Goal: Complete application form: Complete application form

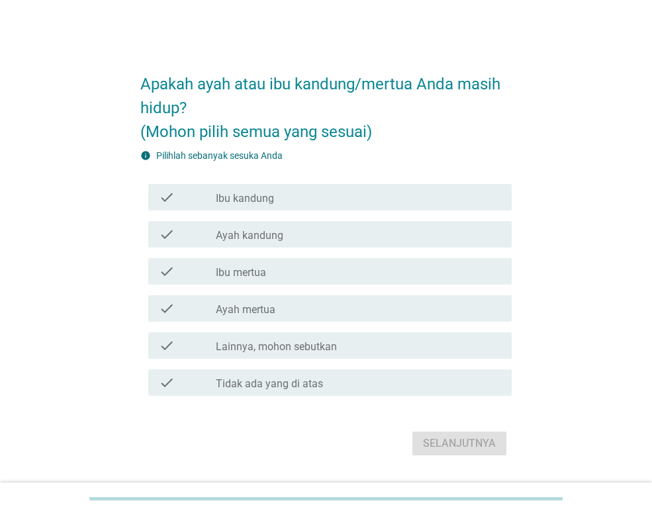
click at [290, 200] on div "check_box_outline_blank Ibu kandung" at bounding box center [358, 197] width 285 height 16
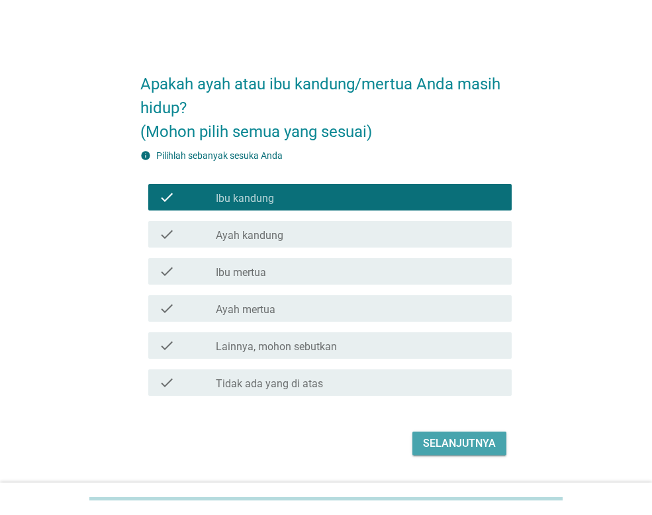
click at [498, 446] on button "Selanjutnya" at bounding box center [460, 444] width 94 height 24
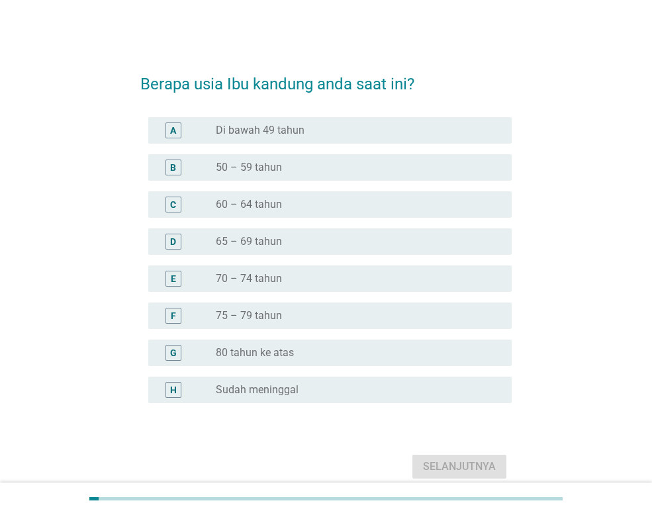
click at [268, 274] on label "70 – 74 tahun" at bounding box center [249, 278] width 66 height 13
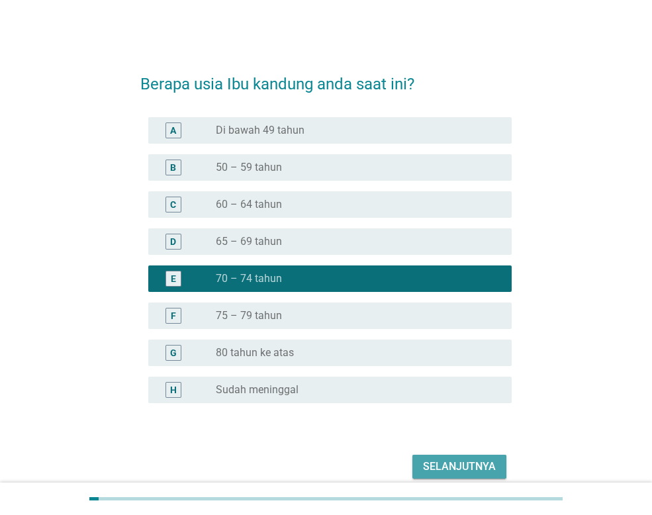
click at [480, 468] on div "Selanjutnya" at bounding box center [459, 467] width 73 height 16
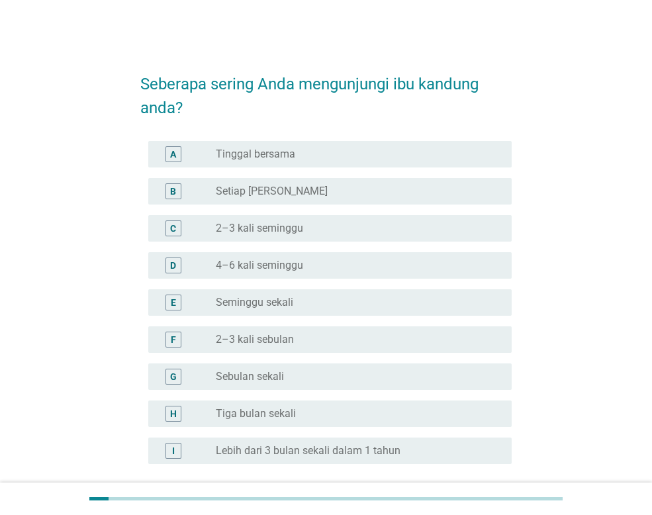
click at [209, 306] on div "E" at bounding box center [187, 303] width 57 height 16
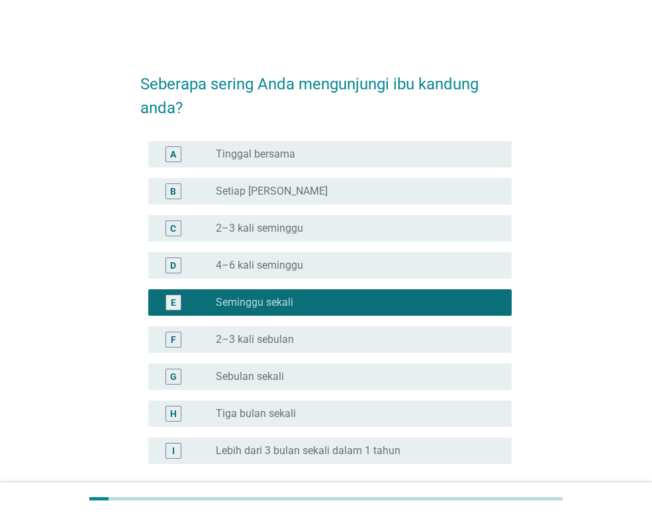
click at [219, 333] on label "2–3 kali sebulan" at bounding box center [255, 339] width 78 height 13
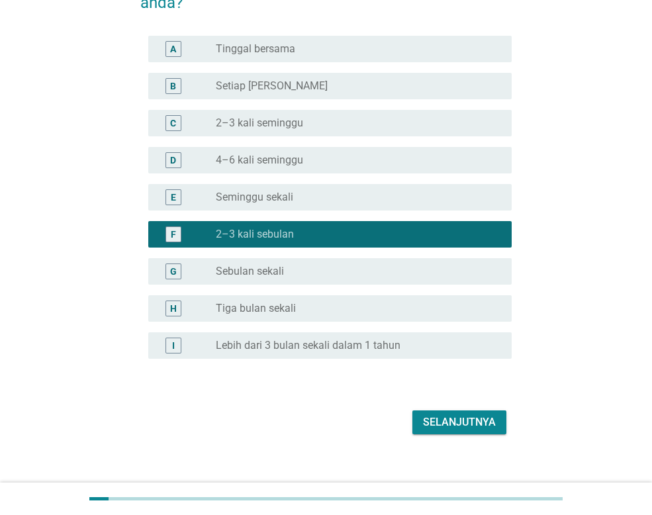
scroll to position [119, 0]
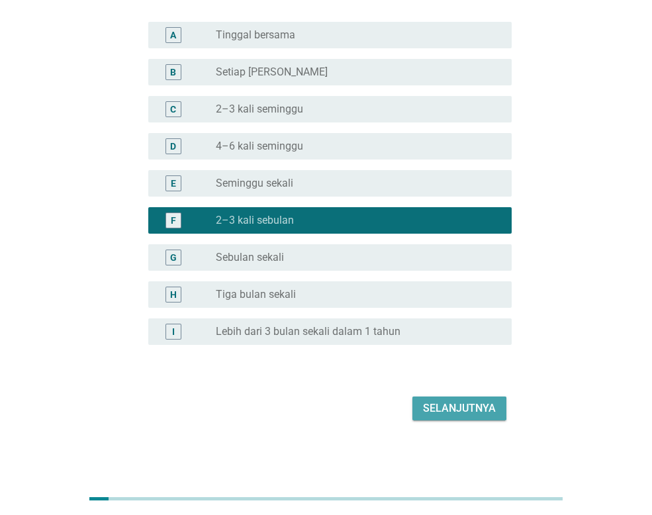
click at [467, 412] on div "Selanjutnya" at bounding box center [459, 409] width 73 height 16
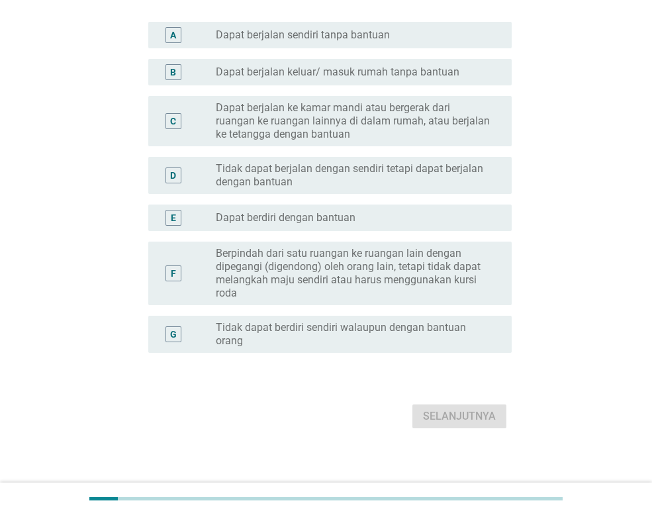
scroll to position [0, 0]
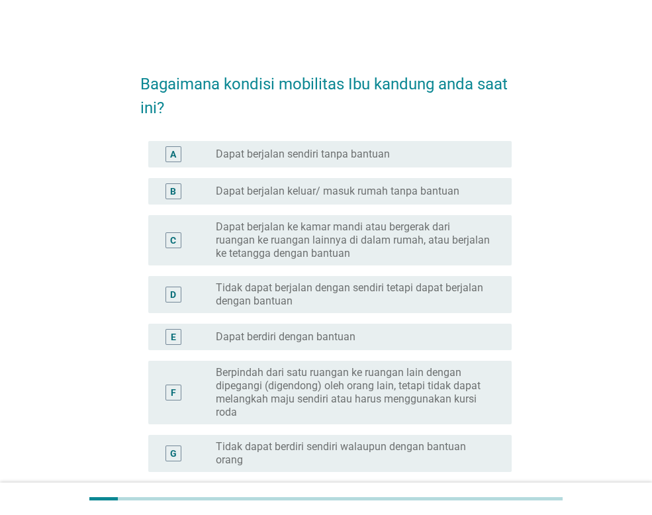
click at [219, 294] on label "Tidak dapat berjalan dengan sendiri tetapi dapat berjalan dengan bantuan" at bounding box center [353, 294] width 275 height 26
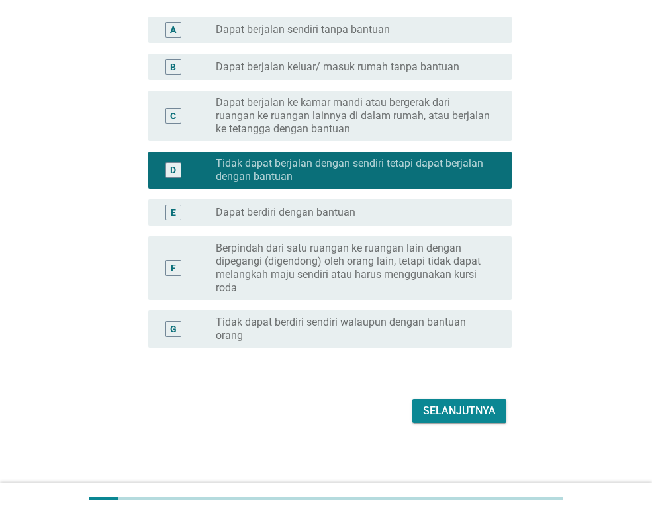
scroll to position [127, 0]
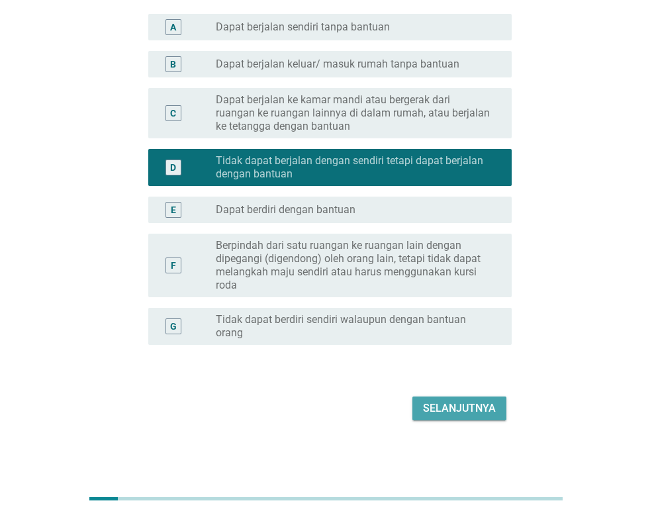
click at [438, 414] on div "Selanjutnya" at bounding box center [459, 409] width 73 height 16
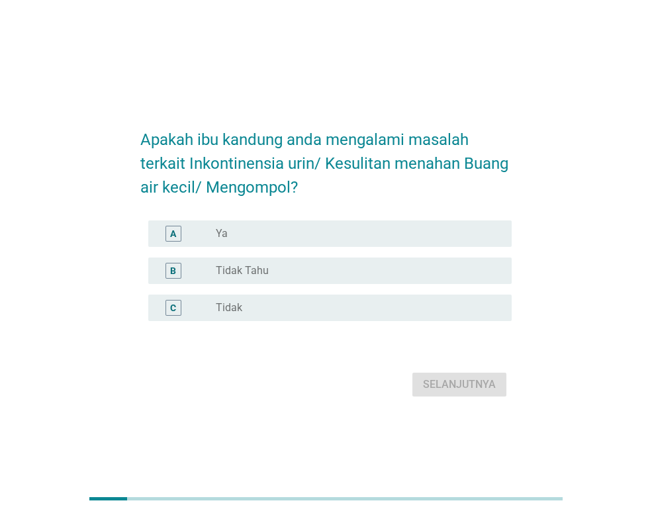
click at [290, 312] on div "radio_button_unchecked Tidak" at bounding box center [353, 307] width 275 height 13
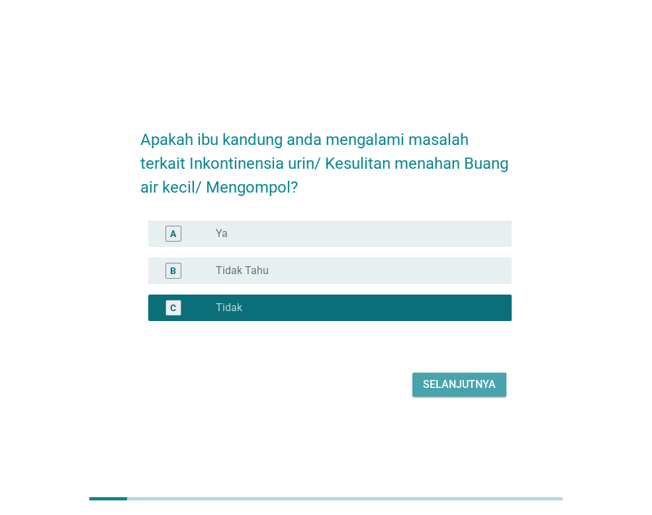
click at [456, 379] on div "Selanjutnya" at bounding box center [459, 385] width 73 height 16
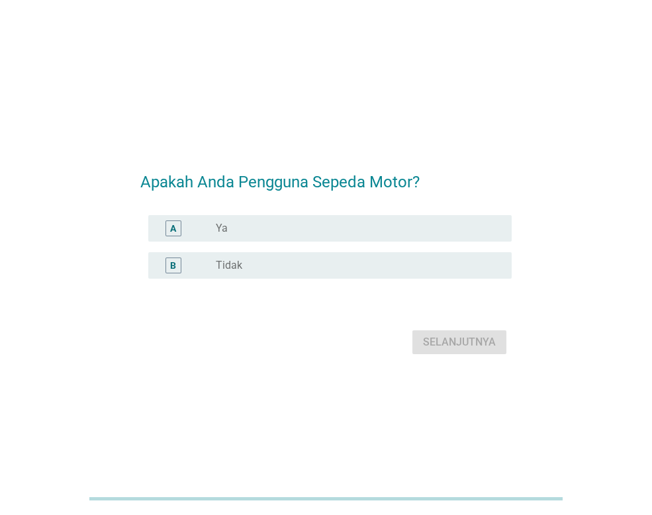
drag, startPoint x: 193, startPoint y: 222, endPoint x: 215, endPoint y: 234, distance: 24.3
click at [193, 226] on div "A" at bounding box center [187, 229] width 57 height 16
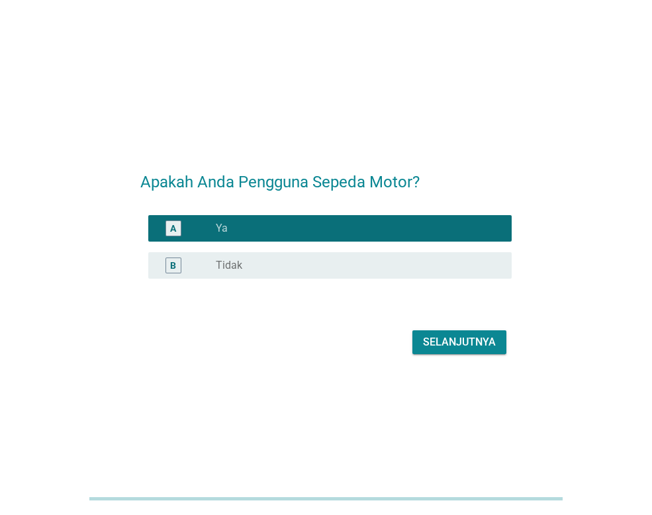
click at [432, 340] on div "Selanjutnya" at bounding box center [459, 342] width 73 height 16
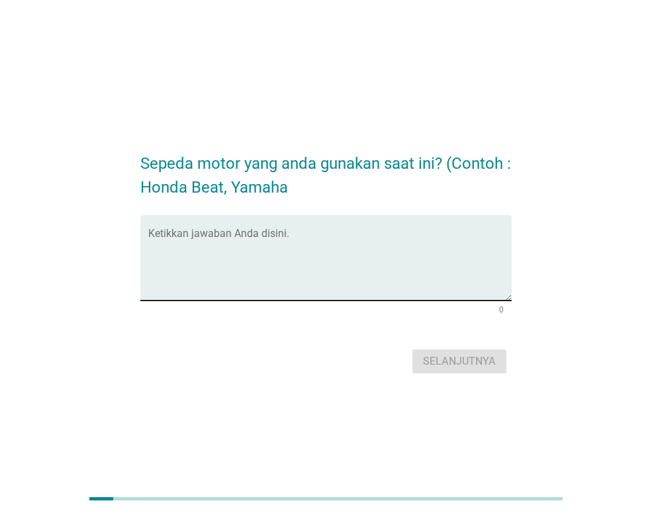
click at [203, 258] on textarea "Ketikkan jawaban Anda disini." at bounding box center [330, 266] width 364 height 70
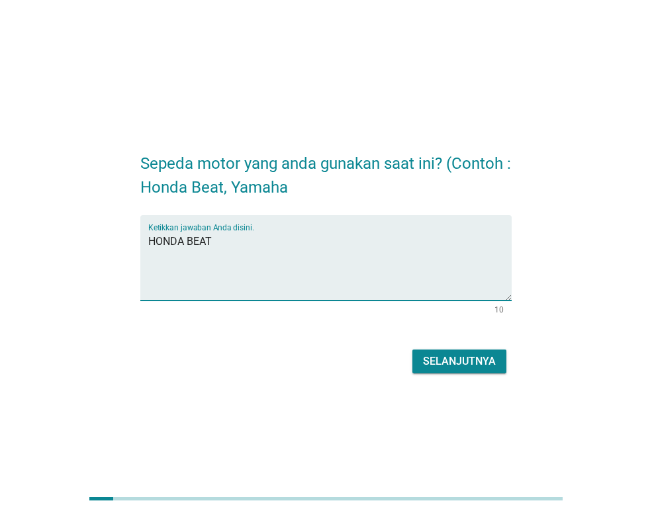
type textarea "HONDA BEAT"
click at [470, 357] on div "Selanjutnya" at bounding box center [459, 362] width 73 height 16
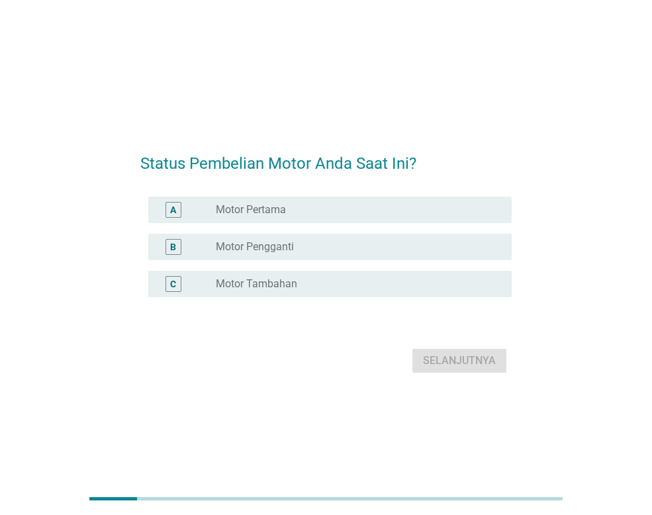
click at [232, 244] on label "Motor Pengganti" at bounding box center [255, 246] width 78 height 13
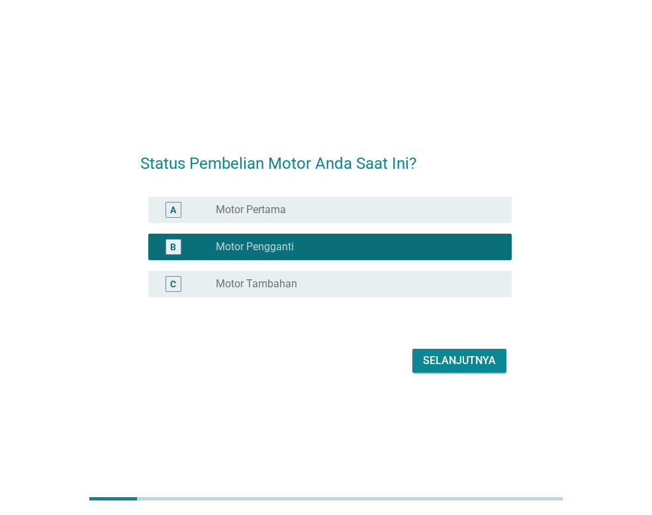
click at [500, 362] on button "Selanjutnya" at bounding box center [460, 361] width 94 height 24
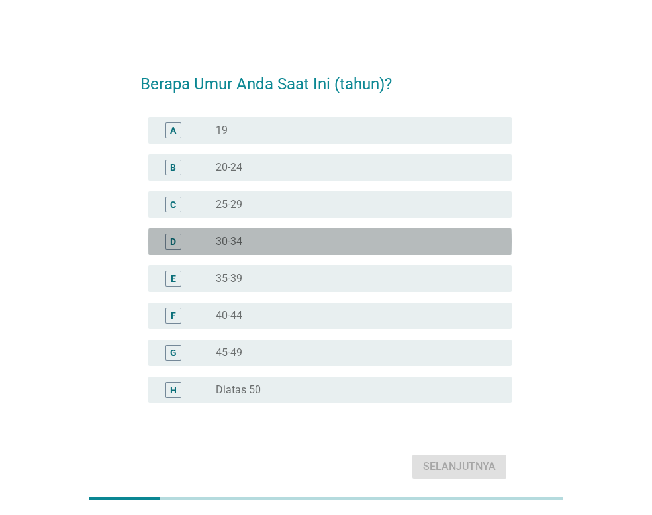
click at [258, 246] on div "radio_button_unchecked 30-34" at bounding box center [353, 241] width 275 height 13
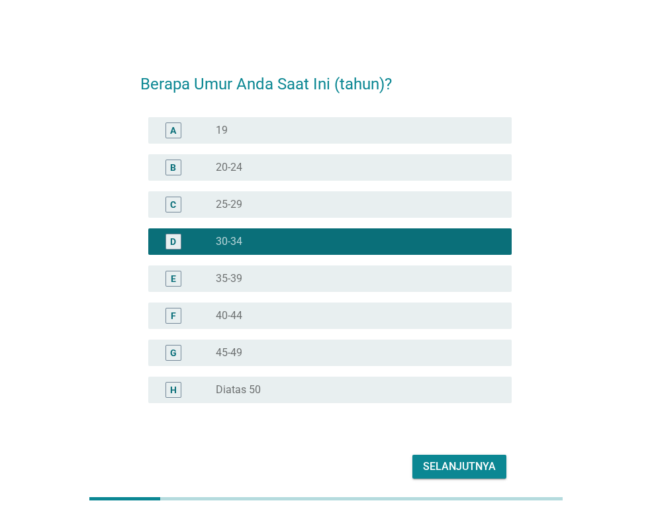
click at [484, 469] on div "Selanjutnya" at bounding box center [459, 467] width 73 height 16
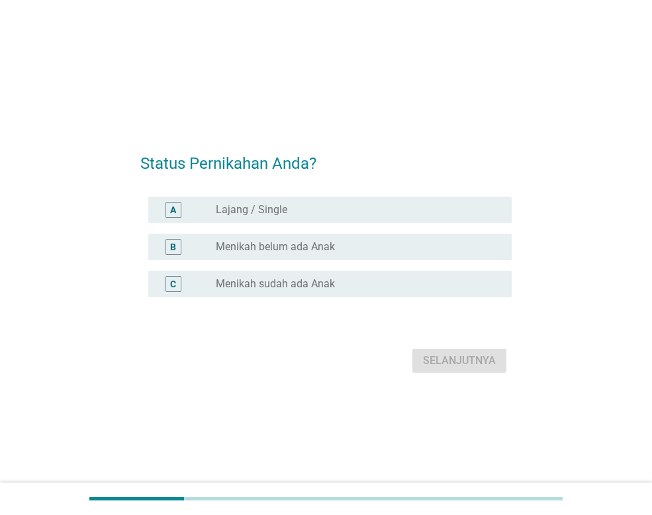
click at [232, 283] on label "Menikah sudah ada Anak" at bounding box center [275, 284] width 119 height 13
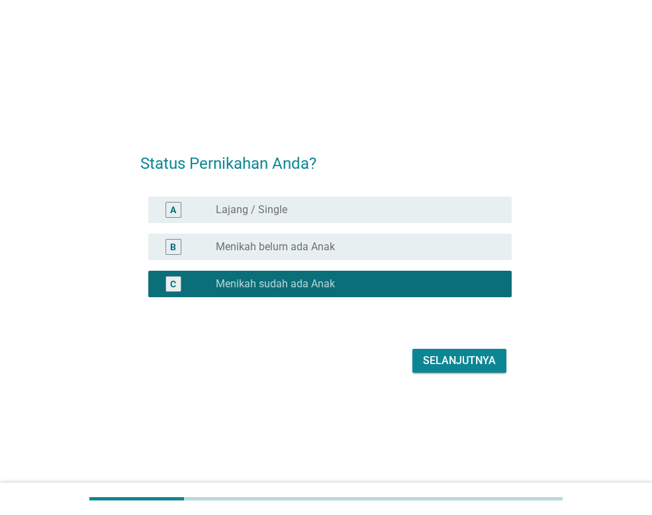
click at [436, 354] on div "Selanjutnya" at bounding box center [459, 361] width 73 height 16
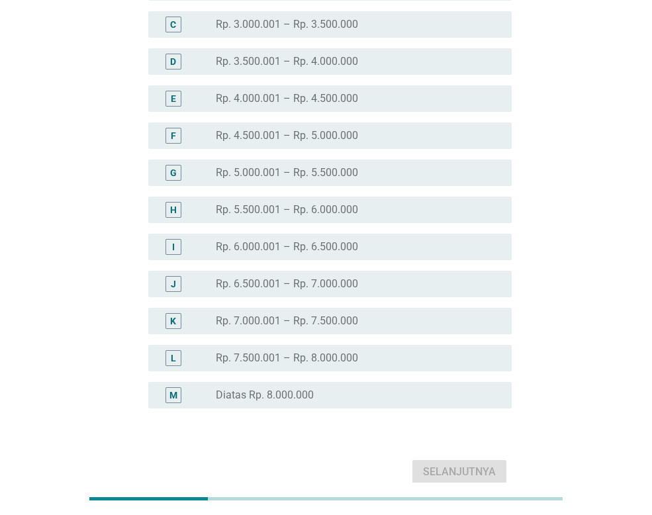
scroll to position [199, 0]
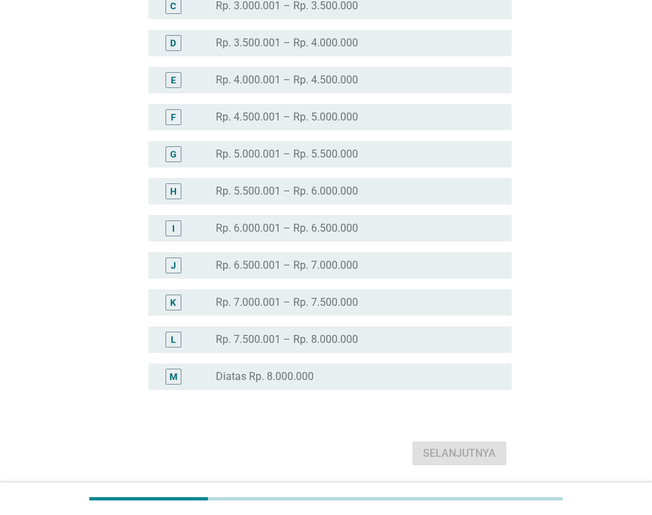
click at [321, 369] on div "radio_button_unchecked Diatas Rp. 8.000.000" at bounding box center [358, 377] width 285 height 16
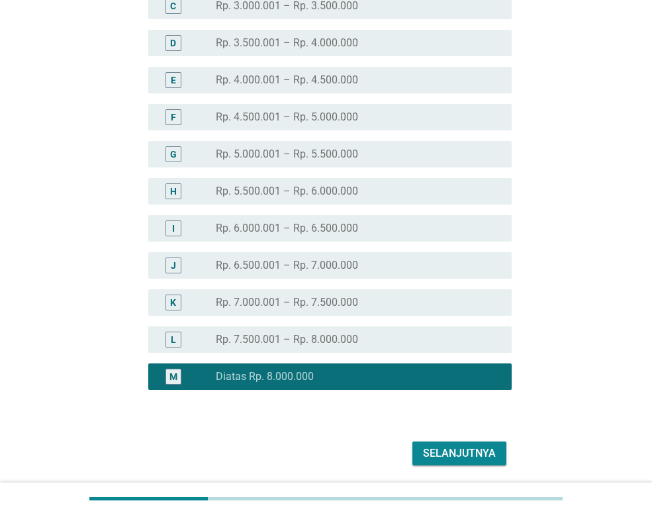
click at [437, 454] on div "Selanjutnya" at bounding box center [459, 454] width 73 height 16
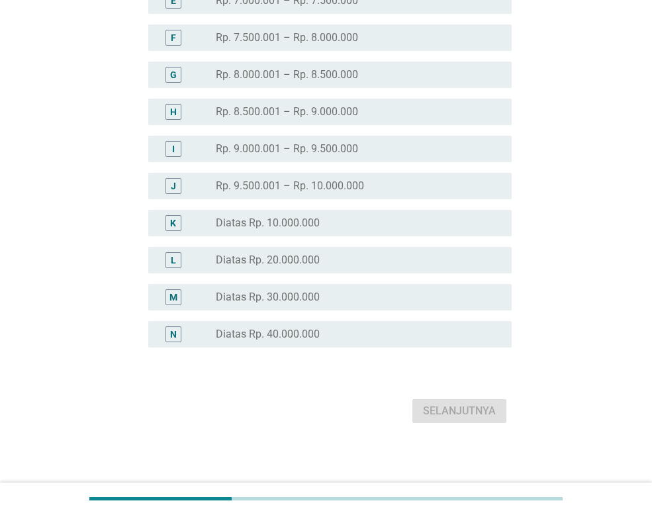
scroll to position [281, 0]
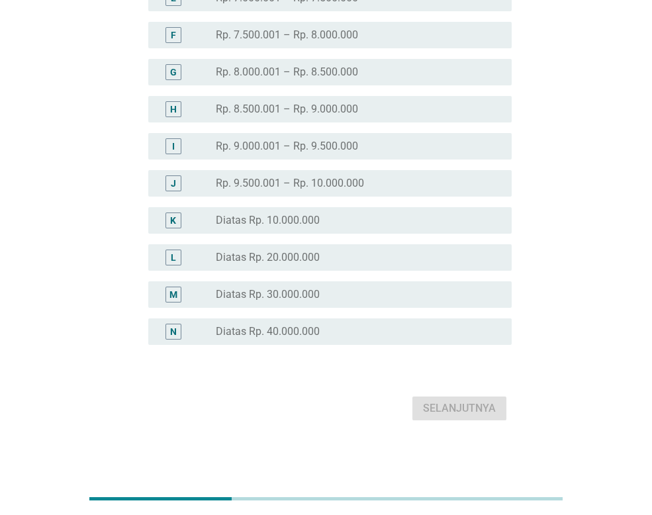
click at [295, 290] on label "Diatas Rp. 30.000.000" at bounding box center [268, 294] width 104 height 13
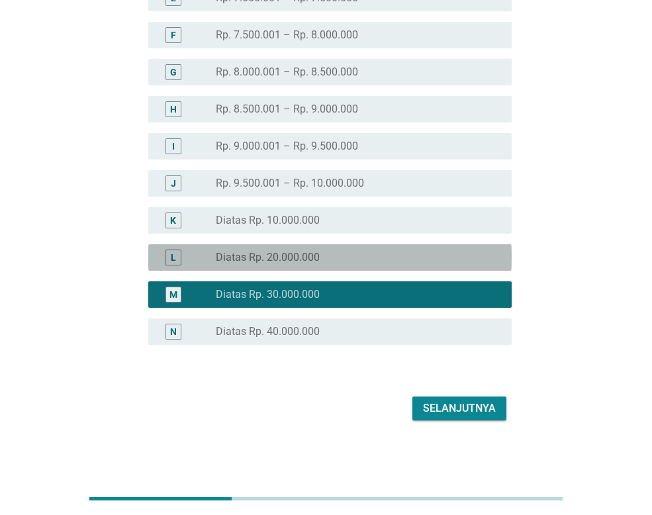
click at [305, 266] on div "L radio_button_unchecked Diatas Rp. 20.000.000" at bounding box center [330, 257] width 364 height 26
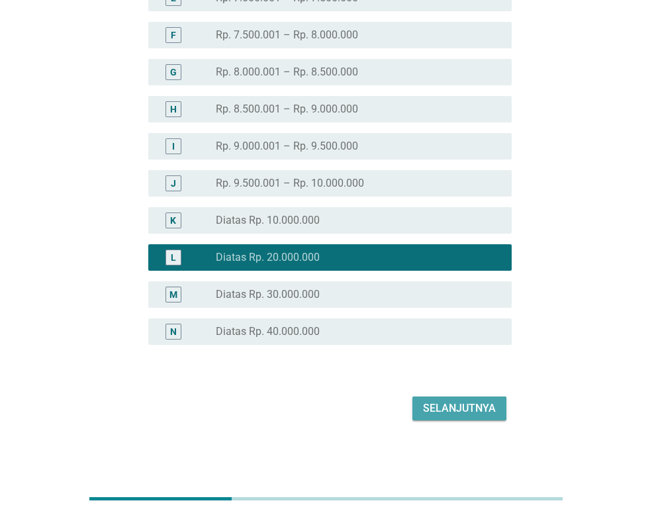
click at [454, 412] on div "Selanjutnya" at bounding box center [459, 409] width 73 height 16
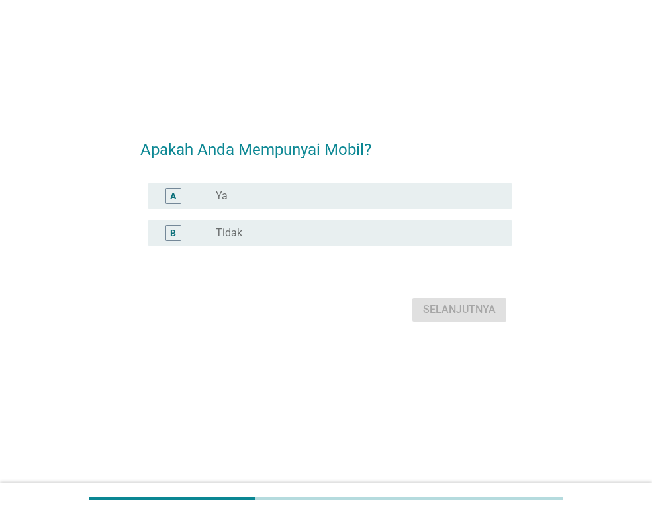
scroll to position [0, 0]
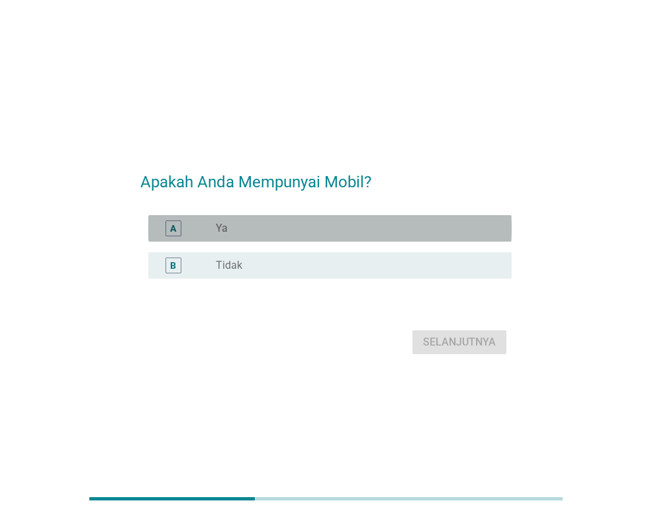
click at [250, 225] on div "radio_button_unchecked Ya" at bounding box center [353, 228] width 275 height 13
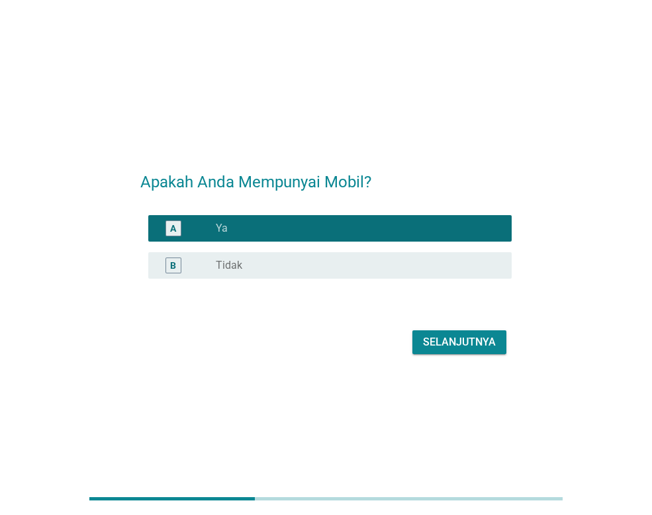
click at [474, 344] on div "Selanjutnya" at bounding box center [459, 342] width 73 height 16
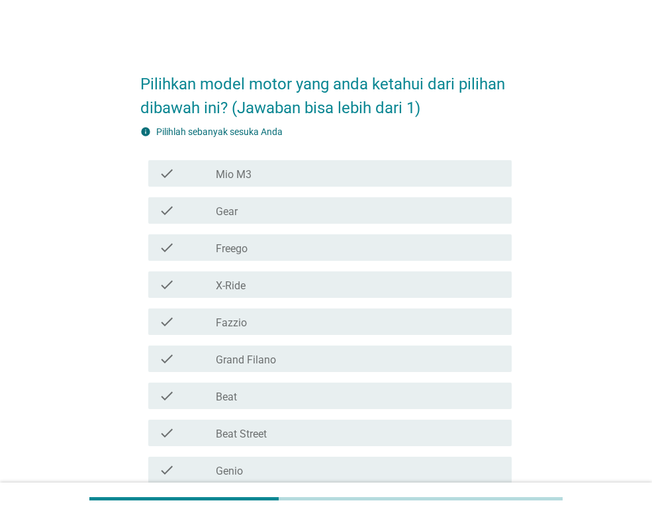
click at [249, 216] on div "check_box_outline_blank Gear" at bounding box center [358, 211] width 285 height 16
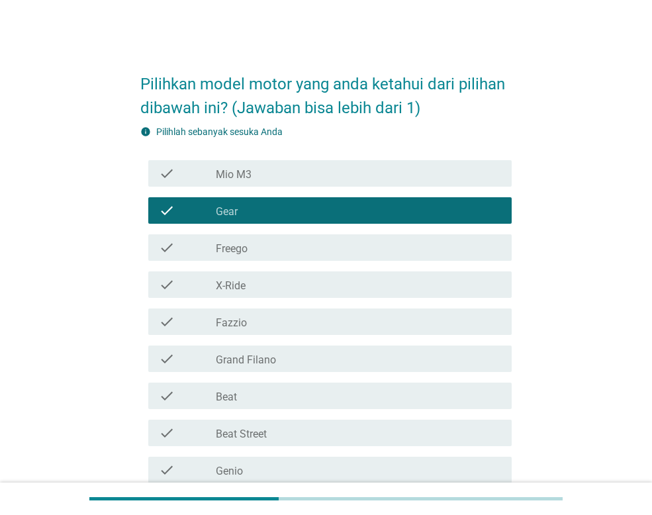
click at [250, 247] on div "check_box_outline_blank Freego" at bounding box center [358, 248] width 285 height 16
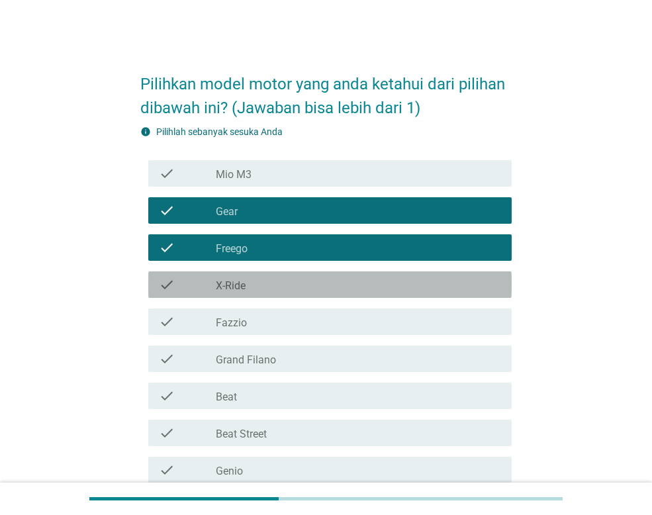
click at [258, 283] on div "check_box_outline_blank X-Ride" at bounding box center [358, 285] width 285 height 16
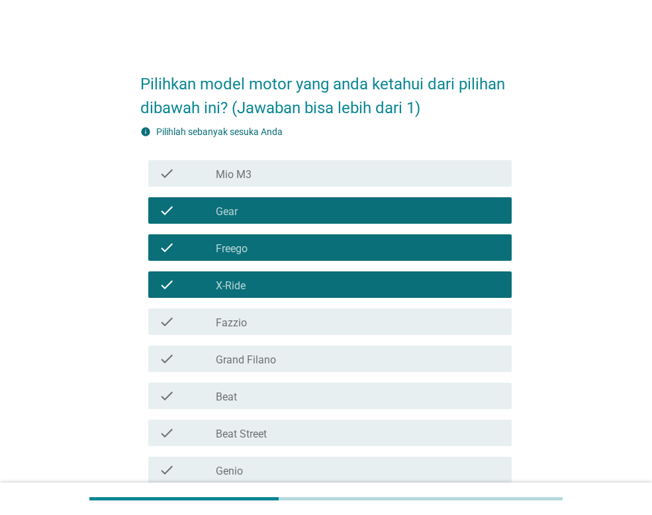
click at [264, 325] on div "check_box_outline_blank Fazzio" at bounding box center [358, 322] width 285 height 16
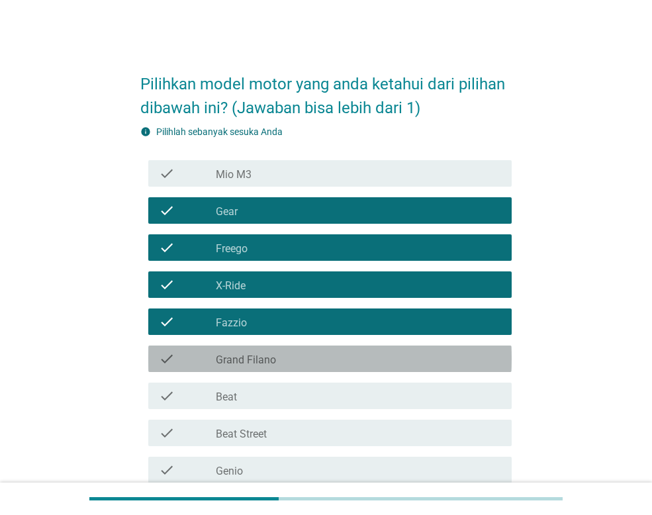
click at [267, 360] on label "Grand Filano" at bounding box center [246, 360] width 60 height 13
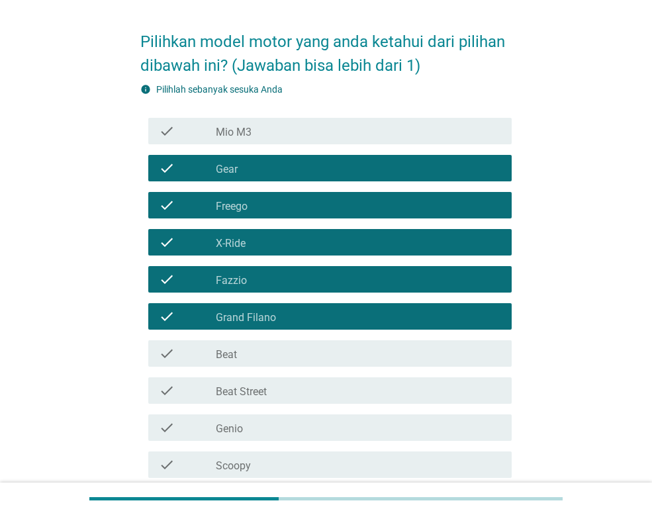
scroll to position [66, 0]
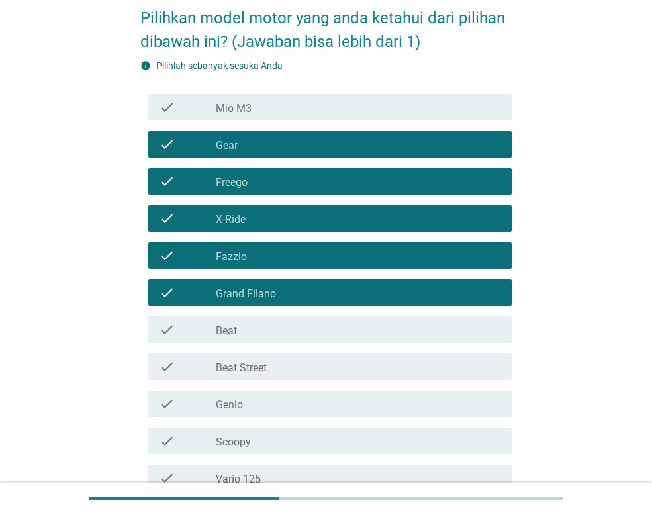
click at [280, 332] on div "check_box_outline_blank Beat" at bounding box center [358, 330] width 285 height 16
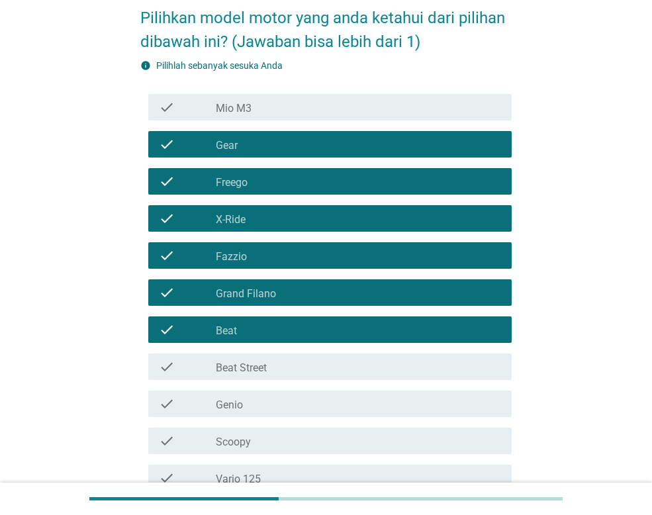
click at [282, 368] on div "check_box_outline_blank Beat Street" at bounding box center [358, 367] width 285 height 16
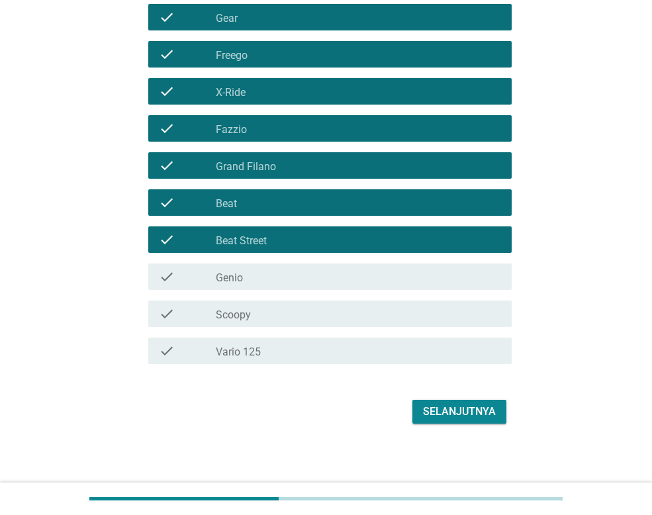
scroll to position [197, 0]
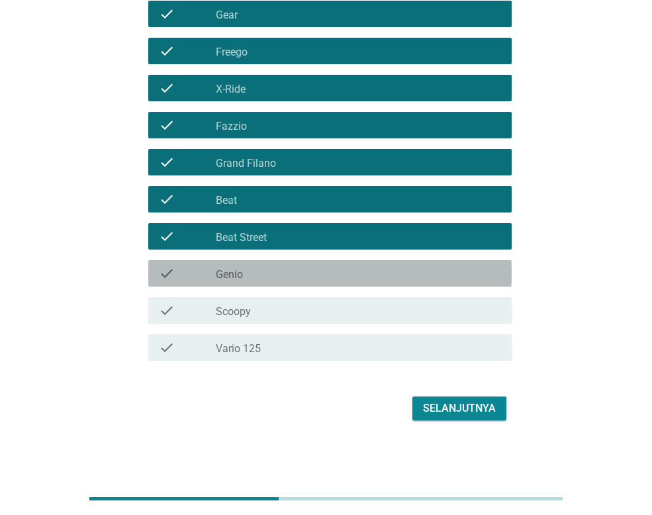
click at [278, 274] on div "check_box_outline_blank Genio" at bounding box center [358, 274] width 285 height 16
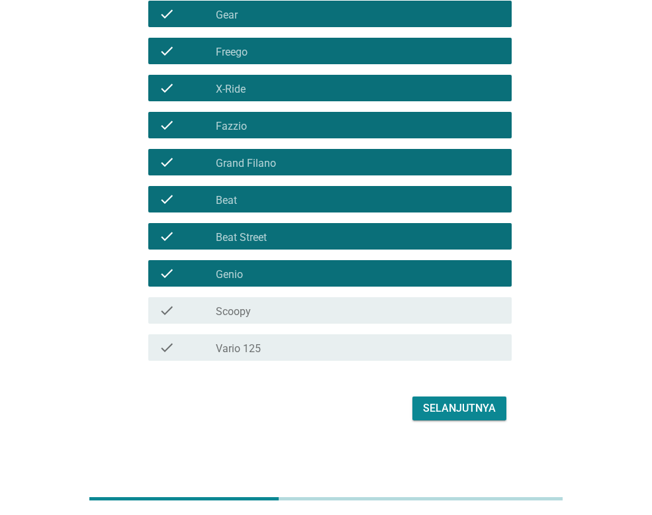
click at [279, 314] on div "check_box_outline_blank Scoopy" at bounding box center [358, 311] width 285 height 16
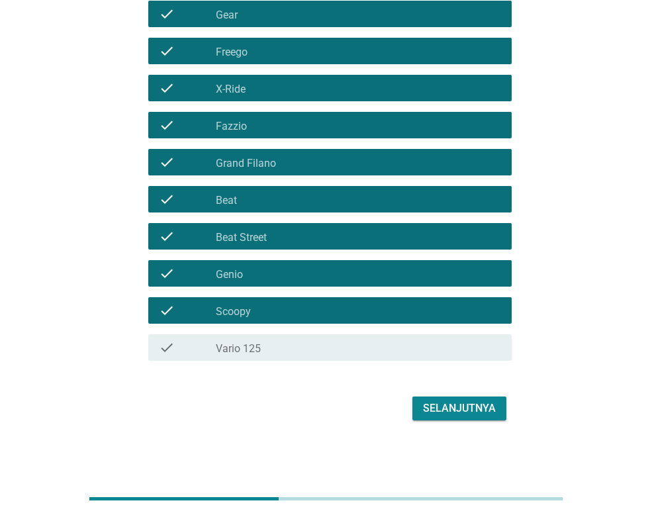
click at [333, 351] on div "check_box_outline_blank Vario 125" at bounding box center [358, 348] width 285 height 16
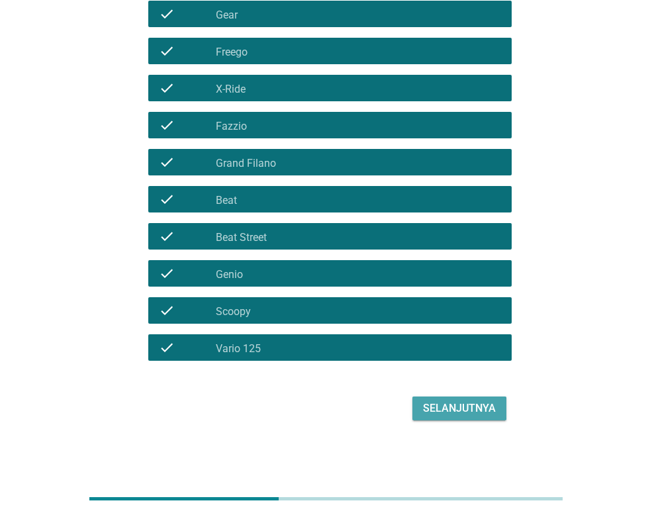
click at [473, 411] on div "Selanjutnya" at bounding box center [459, 409] width 73 height 16
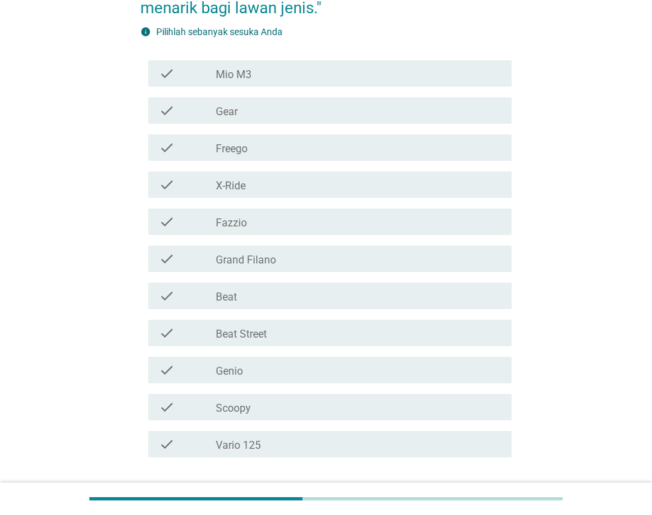
scroll to position [199, 0]
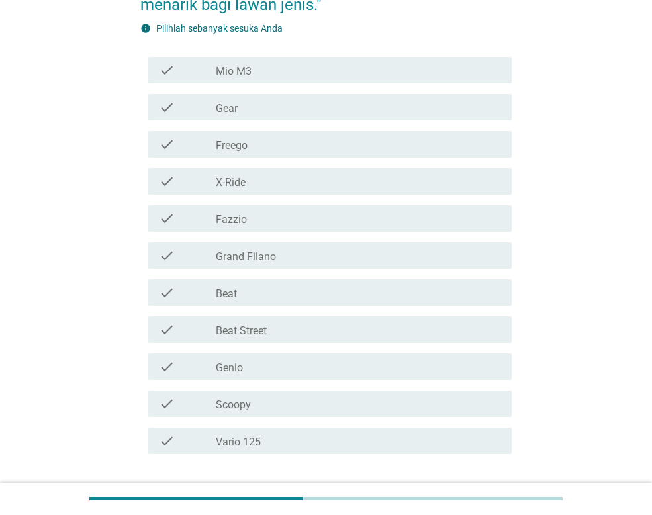
click at [281, 219] on div "check_box_outline_blank Fazzio" at bounding box center [358, 219] width 285 height 16
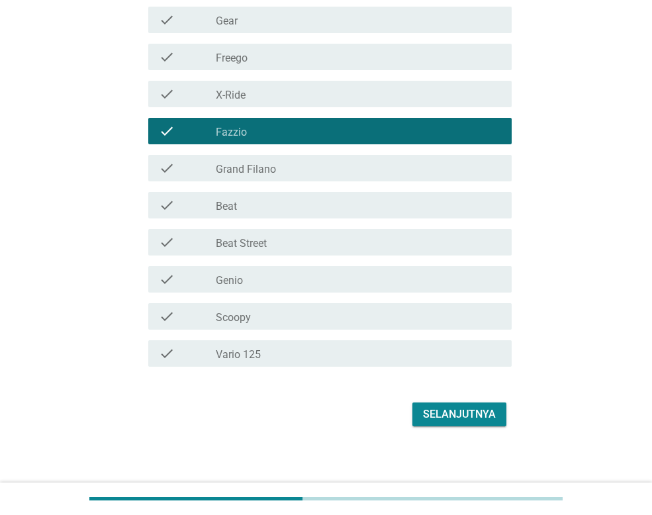
scroll to position [292, 0]
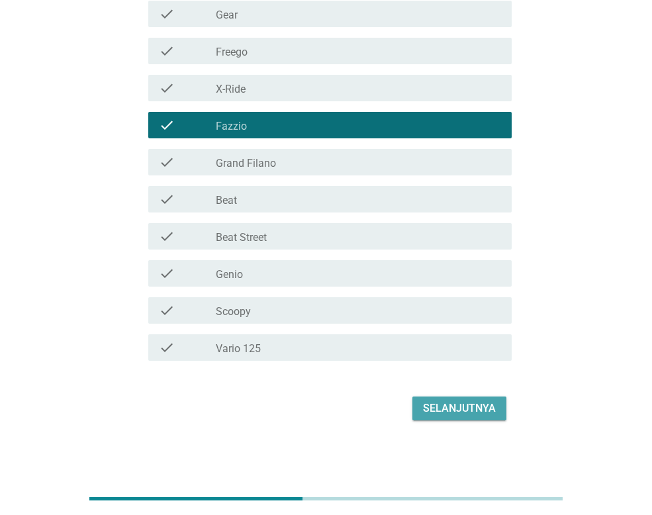
click at [466, 404] on div "Selanjutnya" at bounding box center [459, 409] width 73 height 16
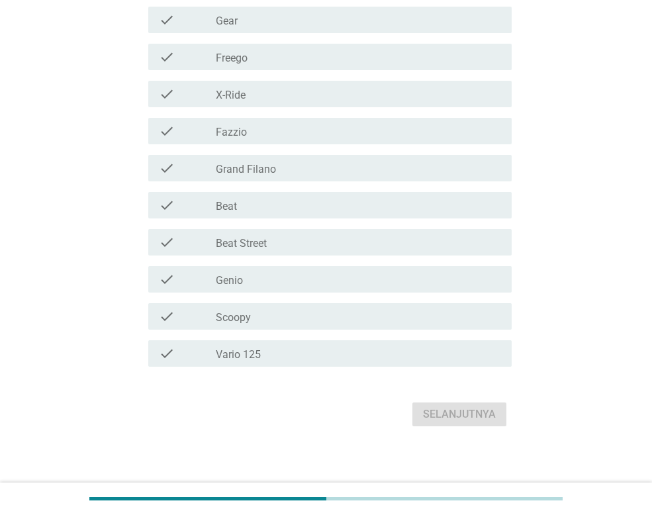
scroll to position [316, 0]
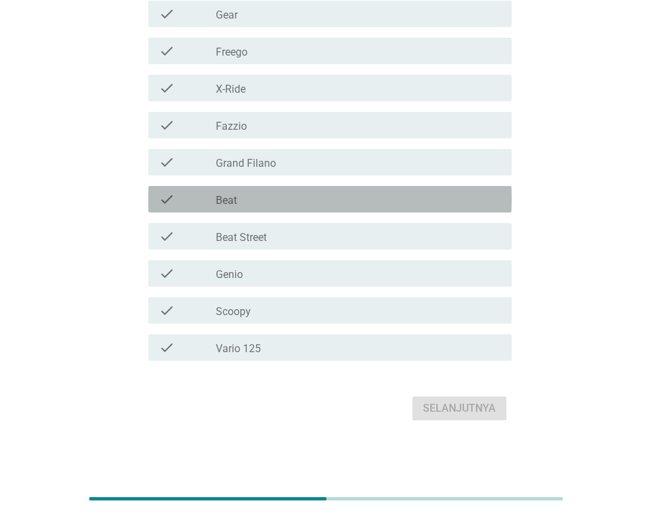
click at [243, 192] on div "check_box_outline_blank Beat" at bounding box center [358, 199] width 285 height 16
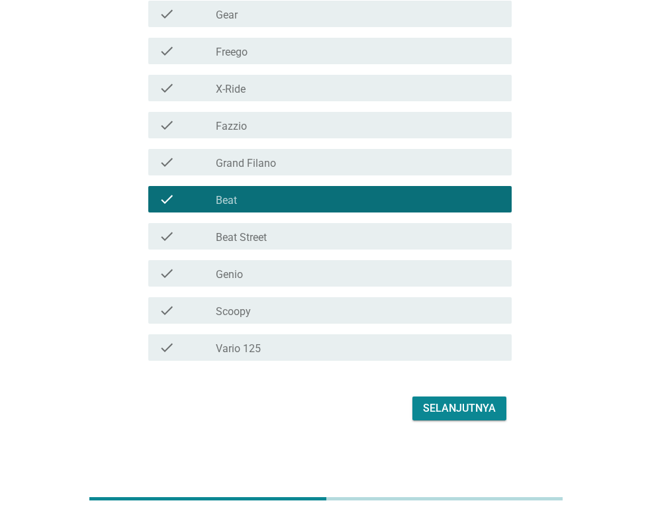
click at [466, 407] on div "Selanjutnya" at bounding box center [459, 409] width 73 height 16
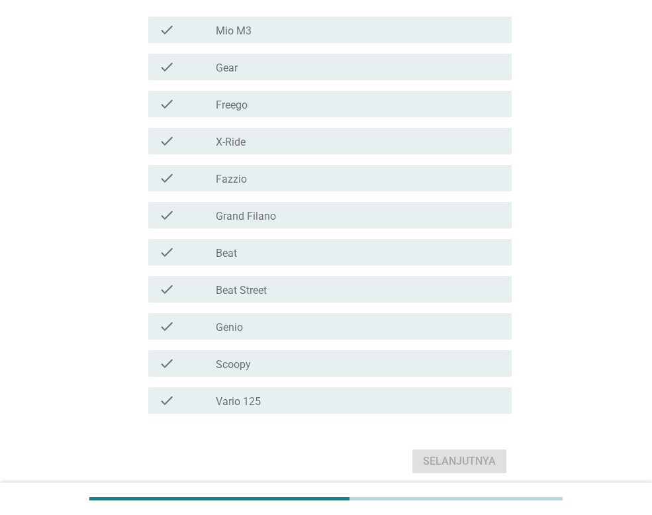
scroll to position [265, 0]
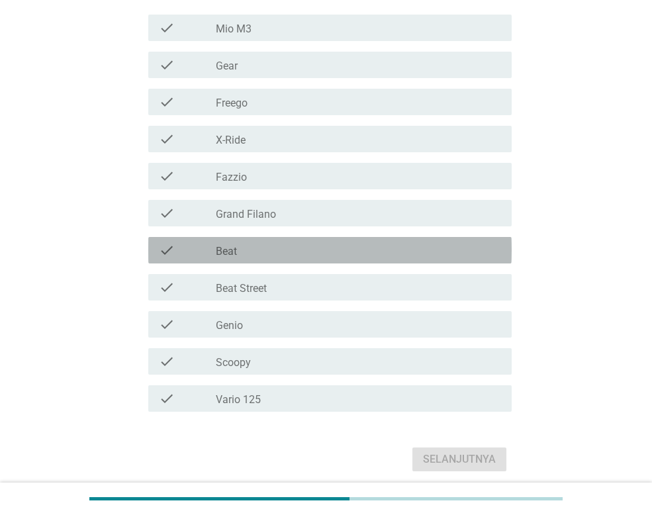
drag, startPoint x: 208, startPoint y: 248, endPoint x: 321, endPoint y: 335, distance: 143.1
click at [209, 248] on div "check" at bounding box center [187, 250] width 57 height 16
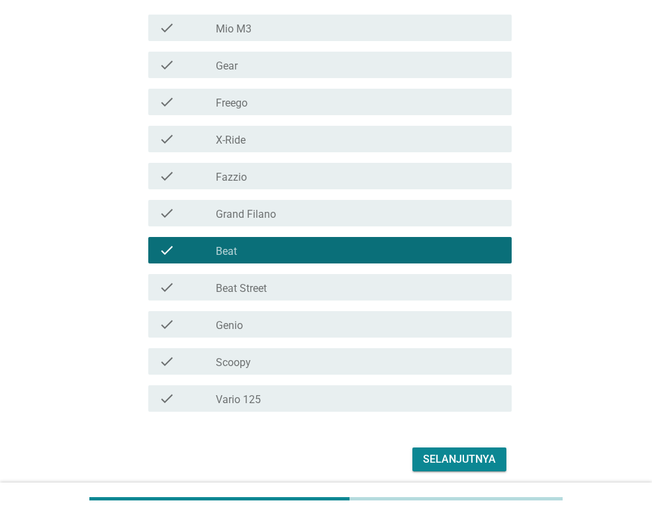
click at [485, 462] on div "Selanjutnya" at bounding box center [459, 460] width 73 height 16
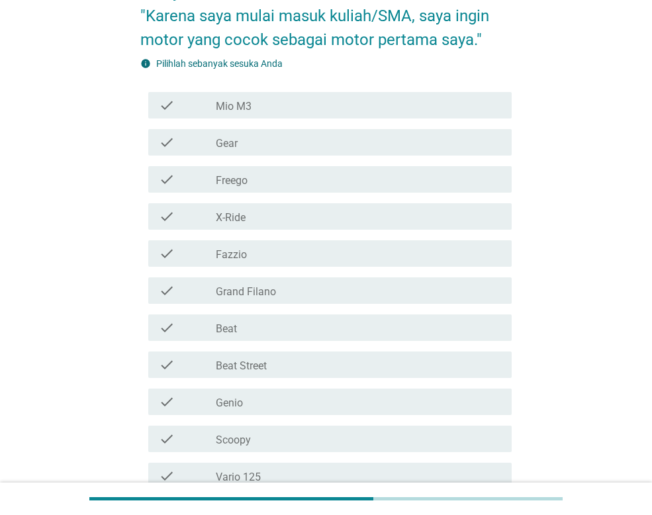
scroll to position [199, 0]
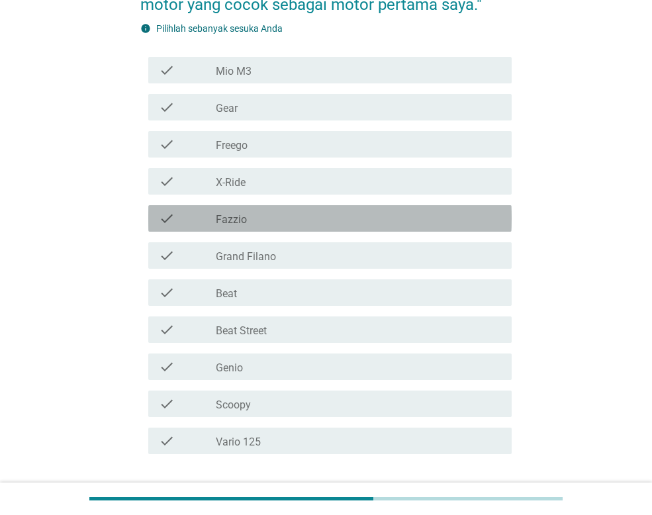
click at [264, 219] on div "check_box_outline_blank Fazzio" at bounding box center [358, 219] width 285 height 16
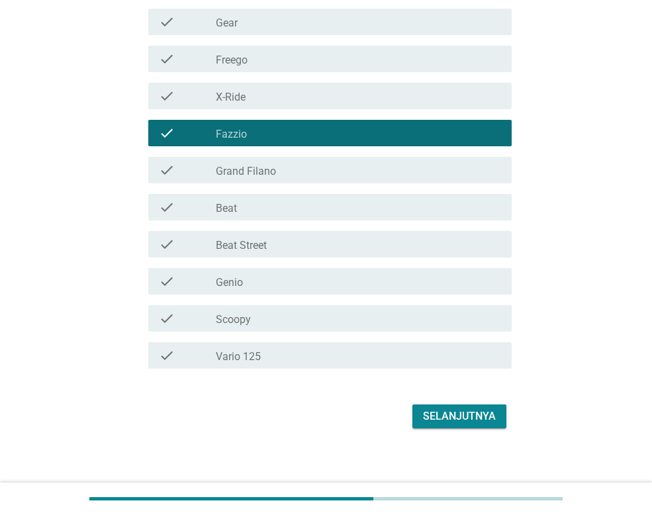
scroll to position [292, 0]
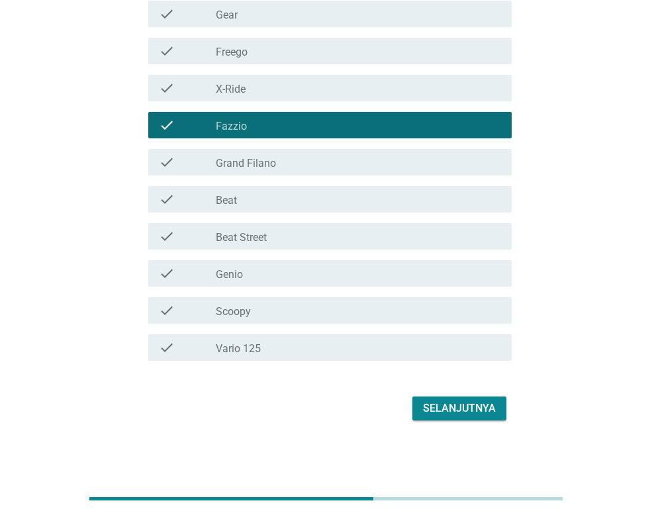
click at [468, 409] on div "Selanjutnya" at bounding box center [459, 409] width 73 height 16
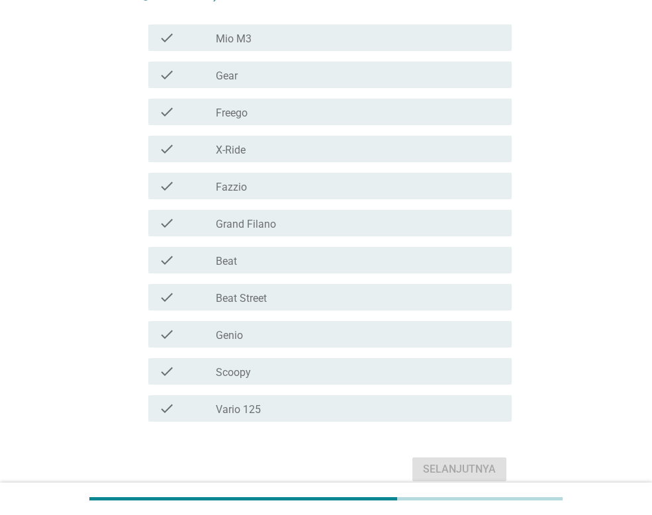
scroll to position [265, 0]
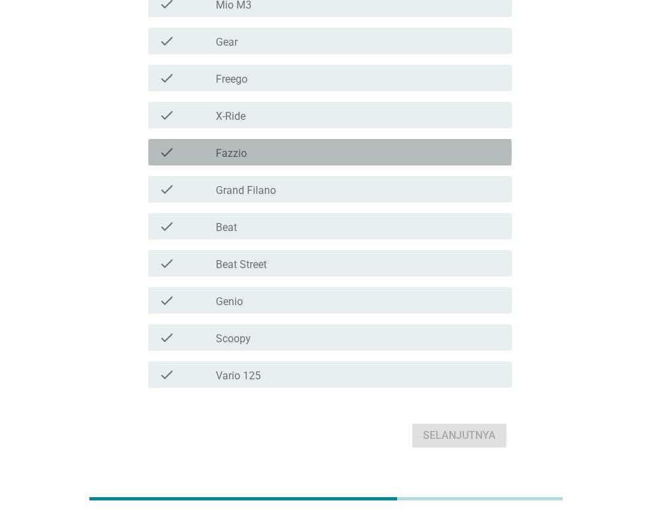
click at [235, 150] on label "Fazzio" at bounding box center [231, 153] width 31 height 13
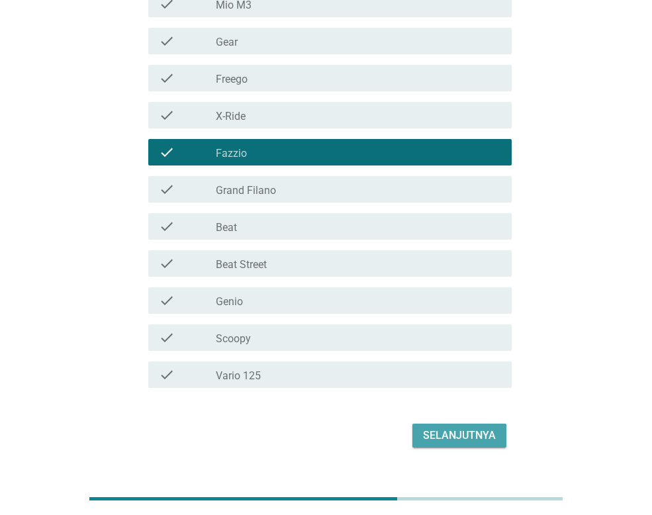
click at [478, 432] on div "Selanjutnya" at bounding box center [459, 436] width 73 height 16
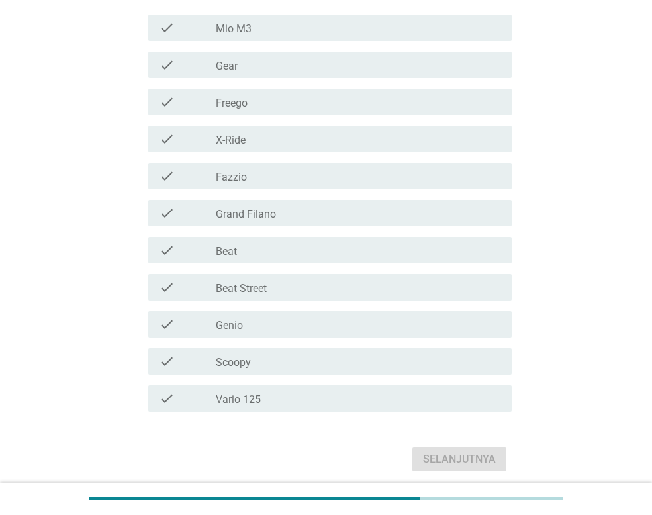
scroll to position [316, 0]
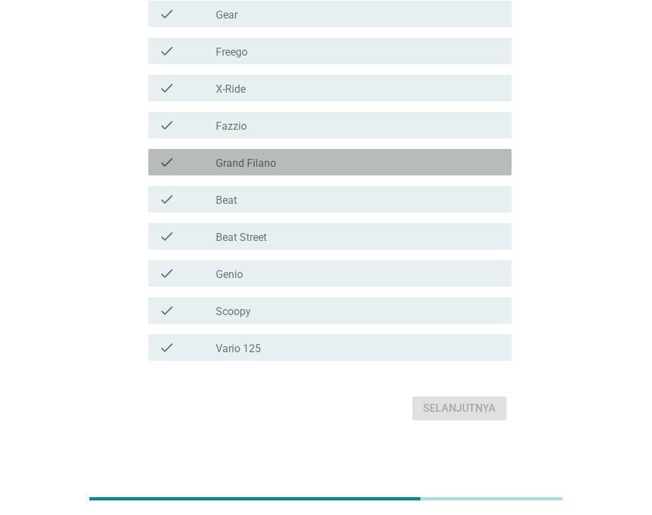
click at [259, 164] on label "Grand Filano" at bounding box center [246, 163] width 60 height 13
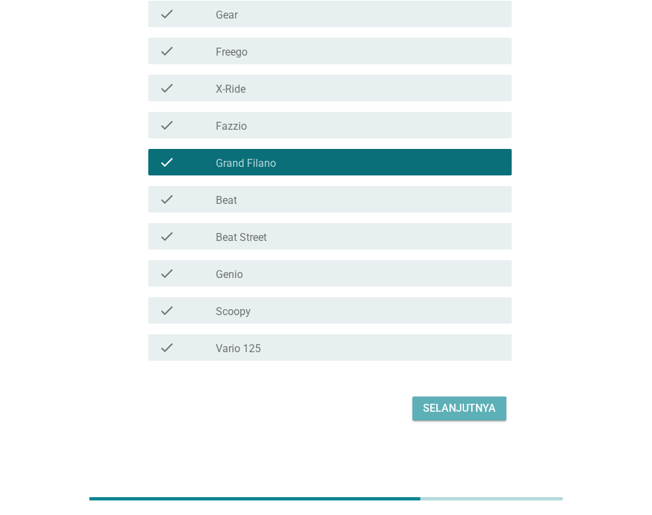
click at [478, 409] on div "Selanjutnya" at bounding box center [459, 409] width 73 height 16
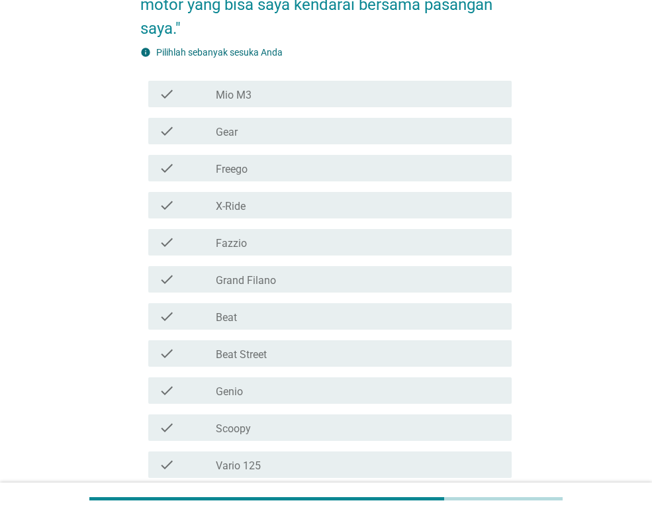
scroll to position [265, 0]
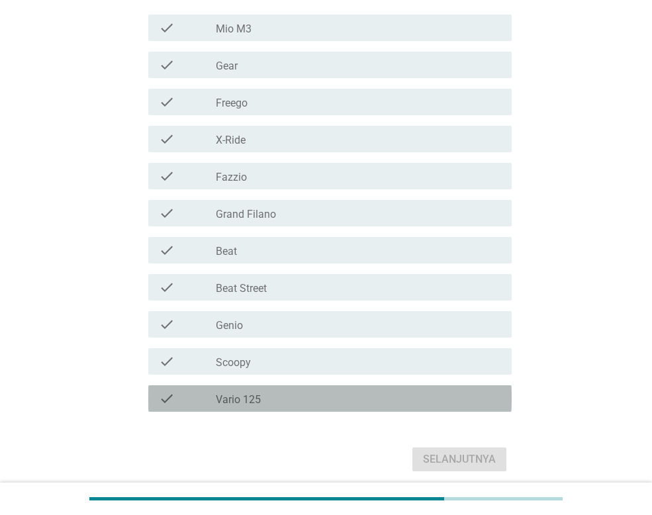
click at [290, 397] on div "check_box_outline_blank Vario 125" at bounding box center [358, 399] width 285 height 16
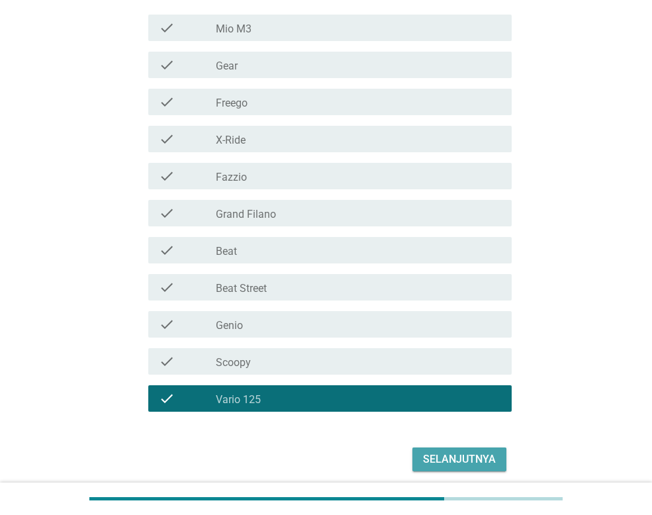
click at [446, 459] on div "Selanjutnya" at bounding box center [459, 460] width 73 height 16
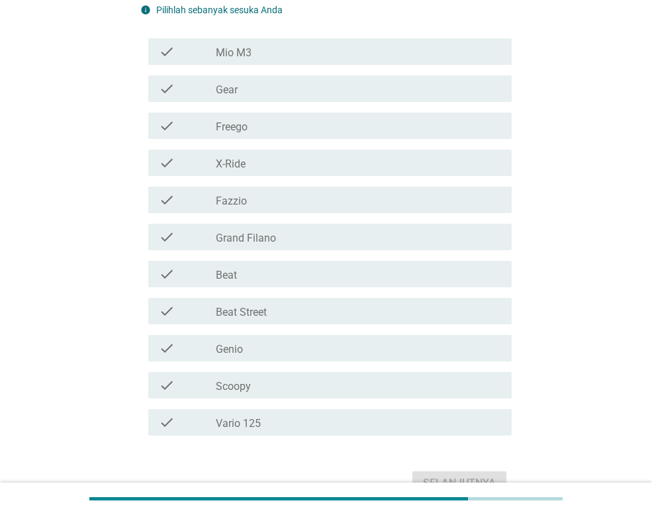
click at [248, 423] on label "Vario 125" at bounding box center [238, 423] width 45 height 13
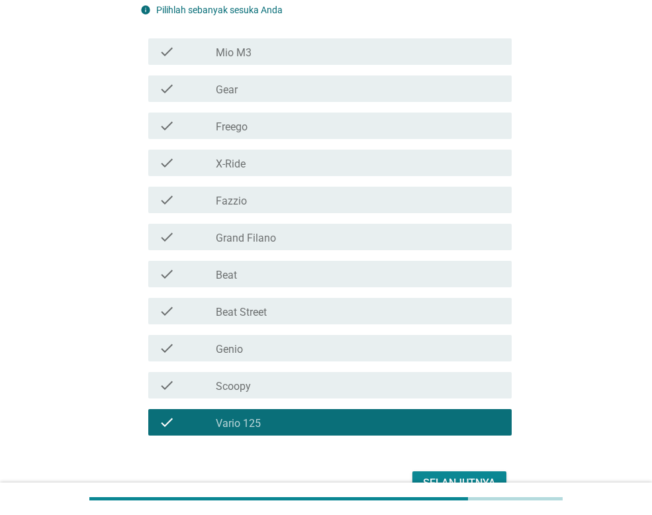
click at [462, 477] on div "Selanjutnya" at bounding box center [459, 484] width 73 height 16
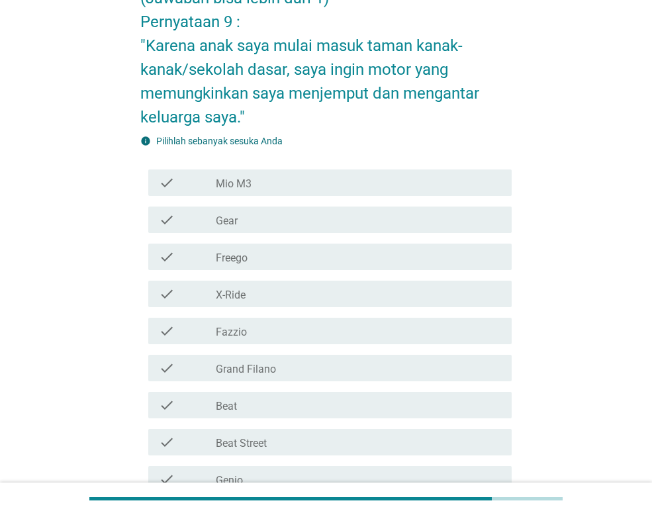
scroll to position [199, 0]
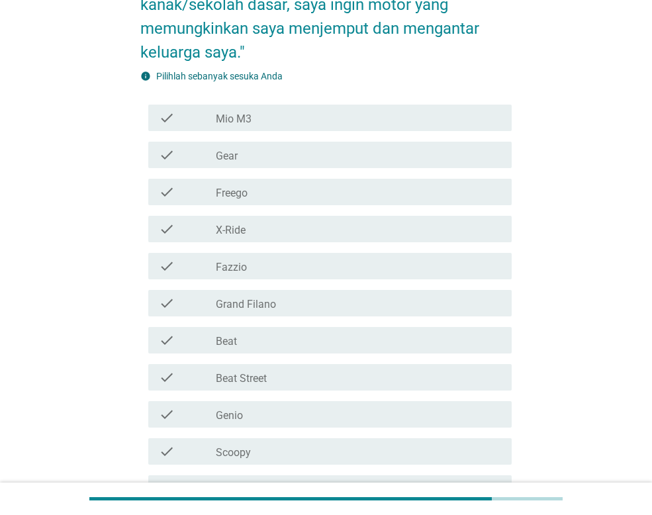
click at [242, 311] on div "check check_box_outline_blank Grand Filano" at bounding box center [330, 303] width 364 height 26
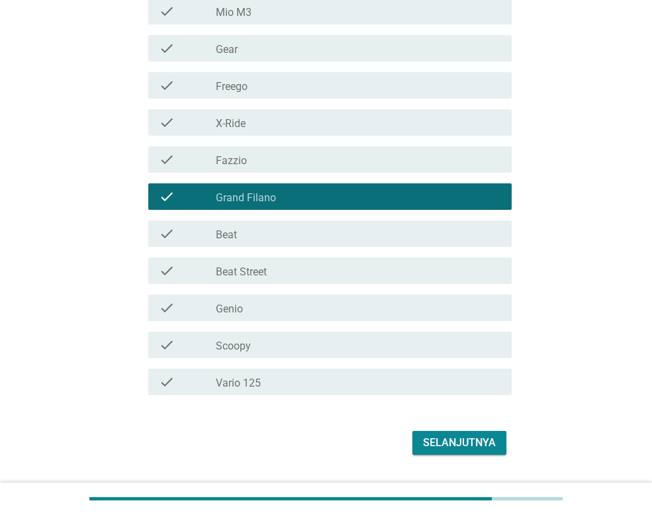
scroll to position [340, 0]
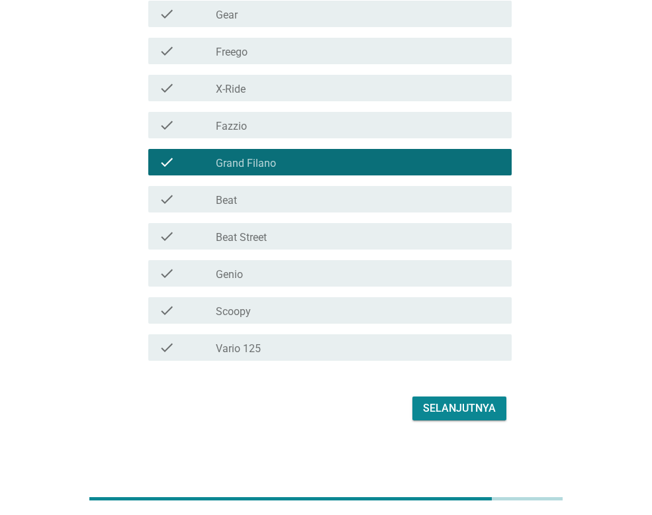
click at [454, 418] on button "Selanjutnya" at bounding box center [460, 409] width 94 height 24
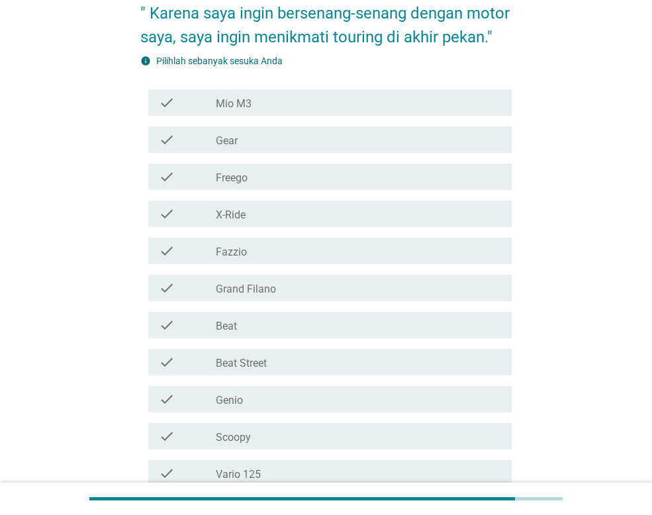
scroll to position [199, 0]
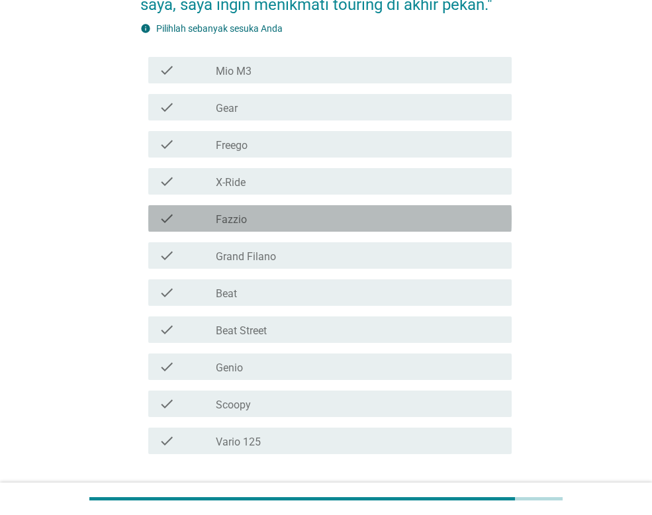
click at [249, 225] on div "check_box_outline_blank Fazzio" at bounding box center [358, 219] width 285 height 16
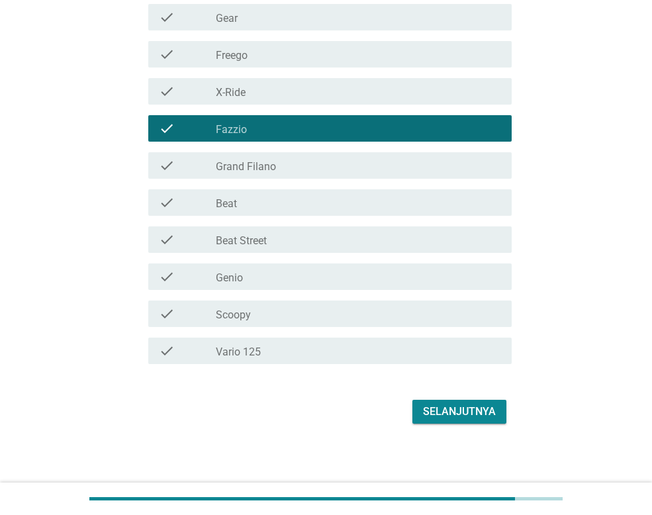
scroll to position [292, 0]
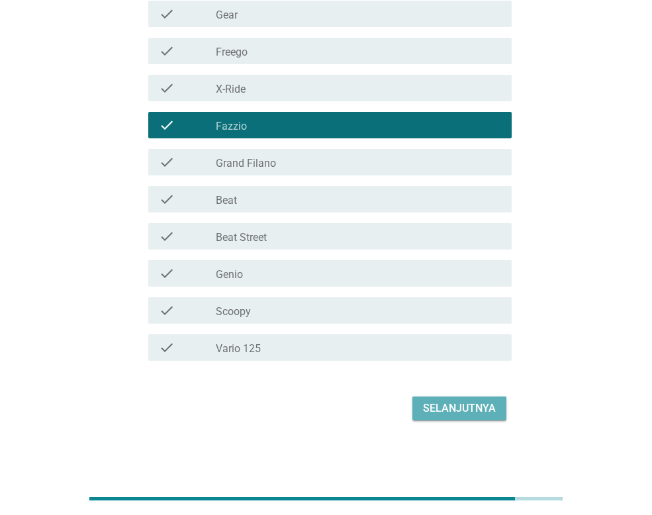
click at [489, 402] on div "Selanjutnya" at bounding box center [459, 409] width 73 height 16
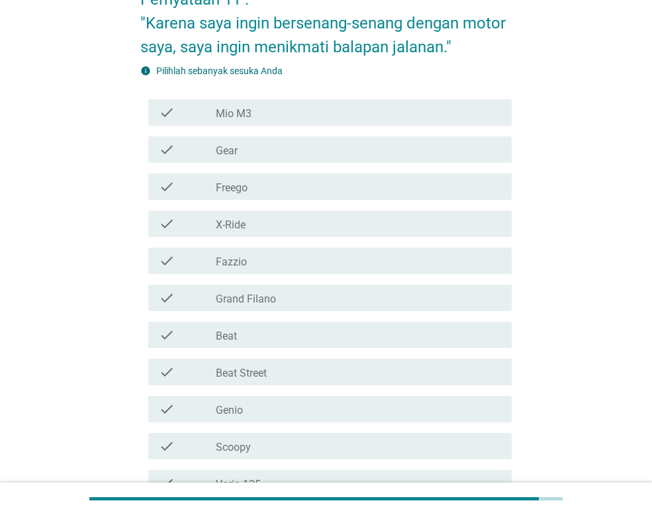
scroll to position [199, 0]
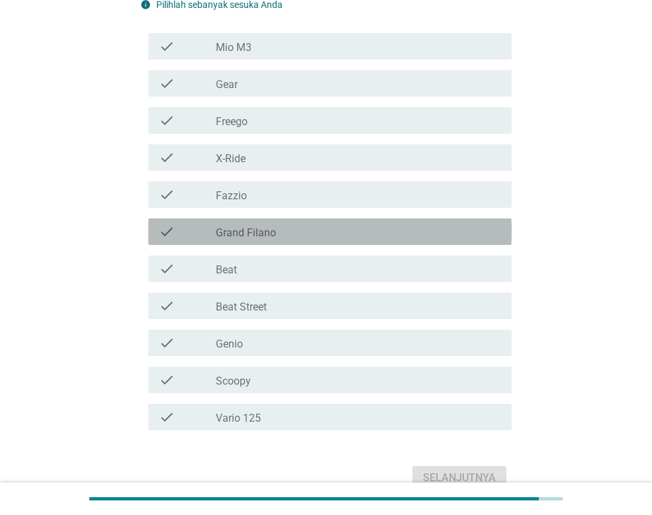
click at [254, 232] on label "Grand Filano" at bounding box center [246, 233] width 60 height 13
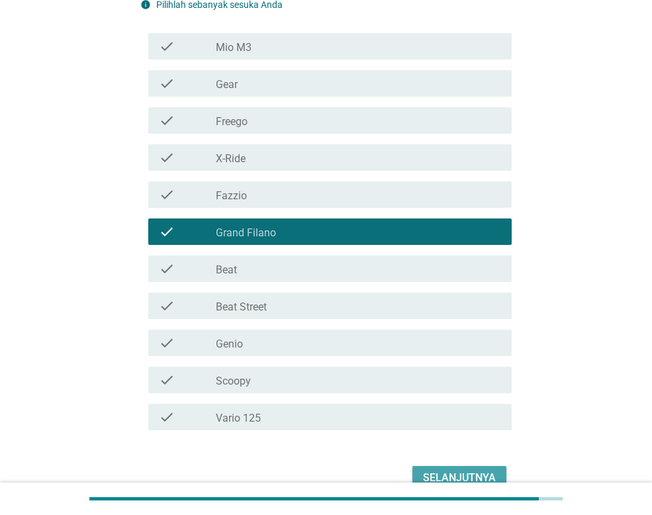
click at [472, 479] on div "Selanjutnya" at bounding box center [459, 478] width 73 height 16
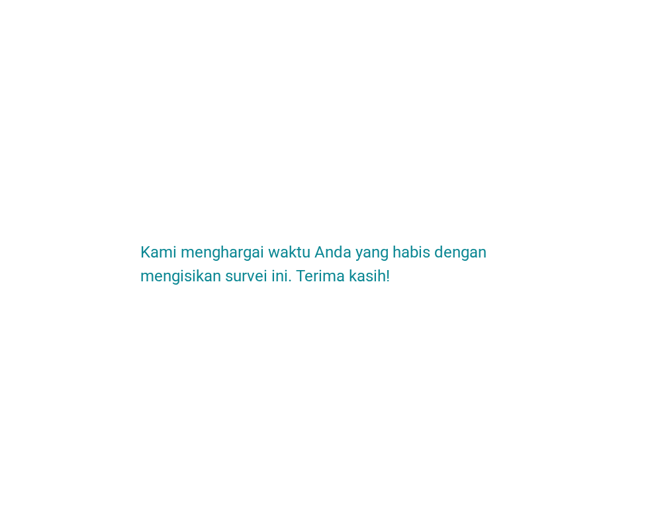
scroll to position [0, 0]
